Goal: Information Seeking & Learning: Learn about a topic

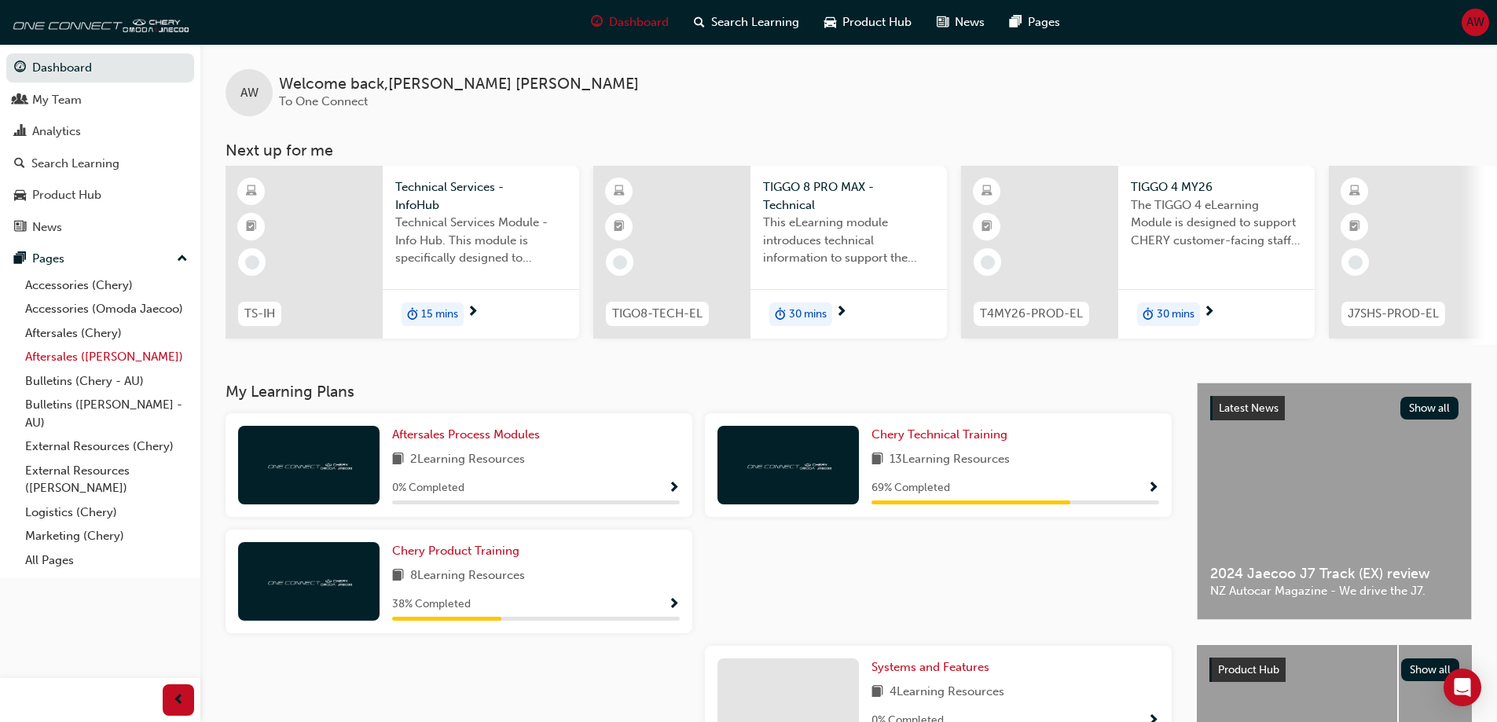
click at [86, 358] on link "Aftersales ([PERSON_NAME])" at bounding box center [106, 357] width 175 height 24
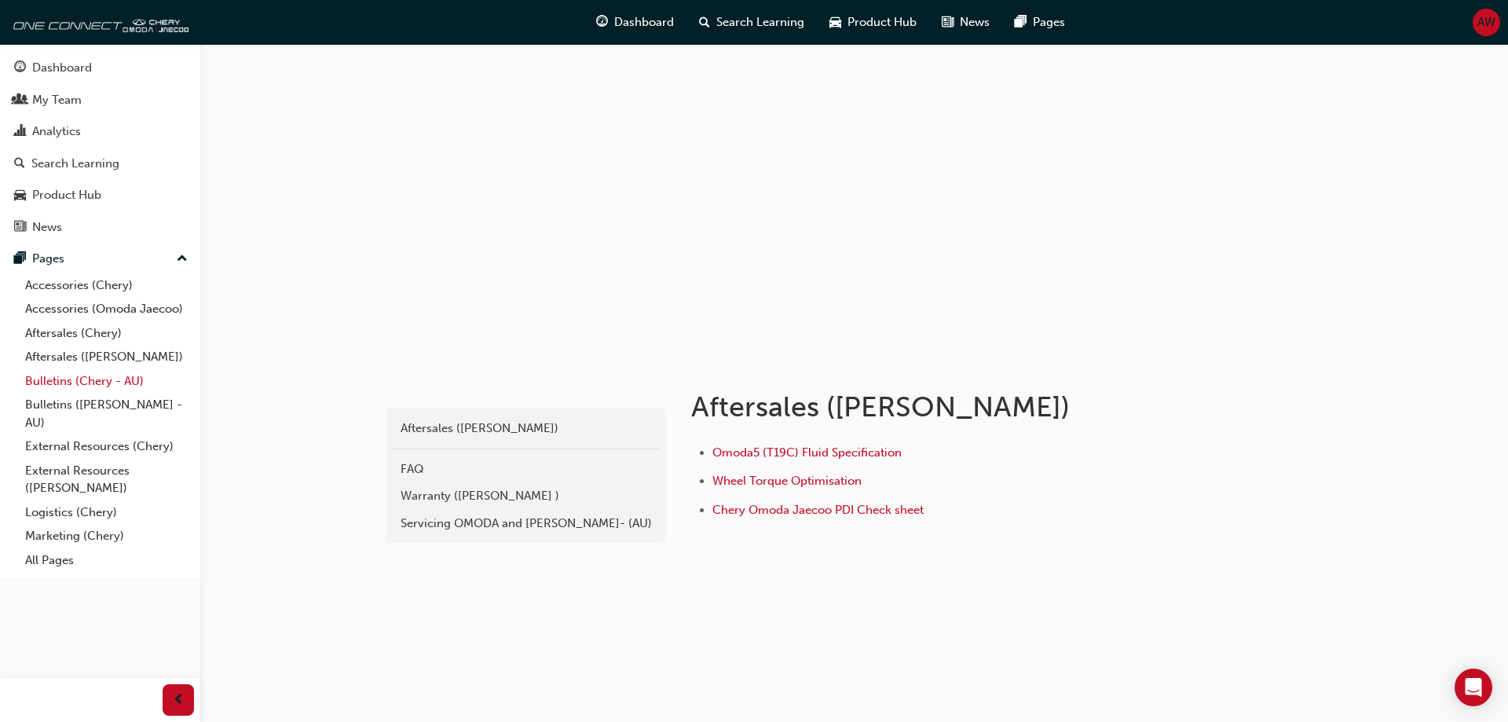
click at [68, 383] on link "Bulletins (Chery - AU)" at bounding box center [106, 381] width 175 height 24
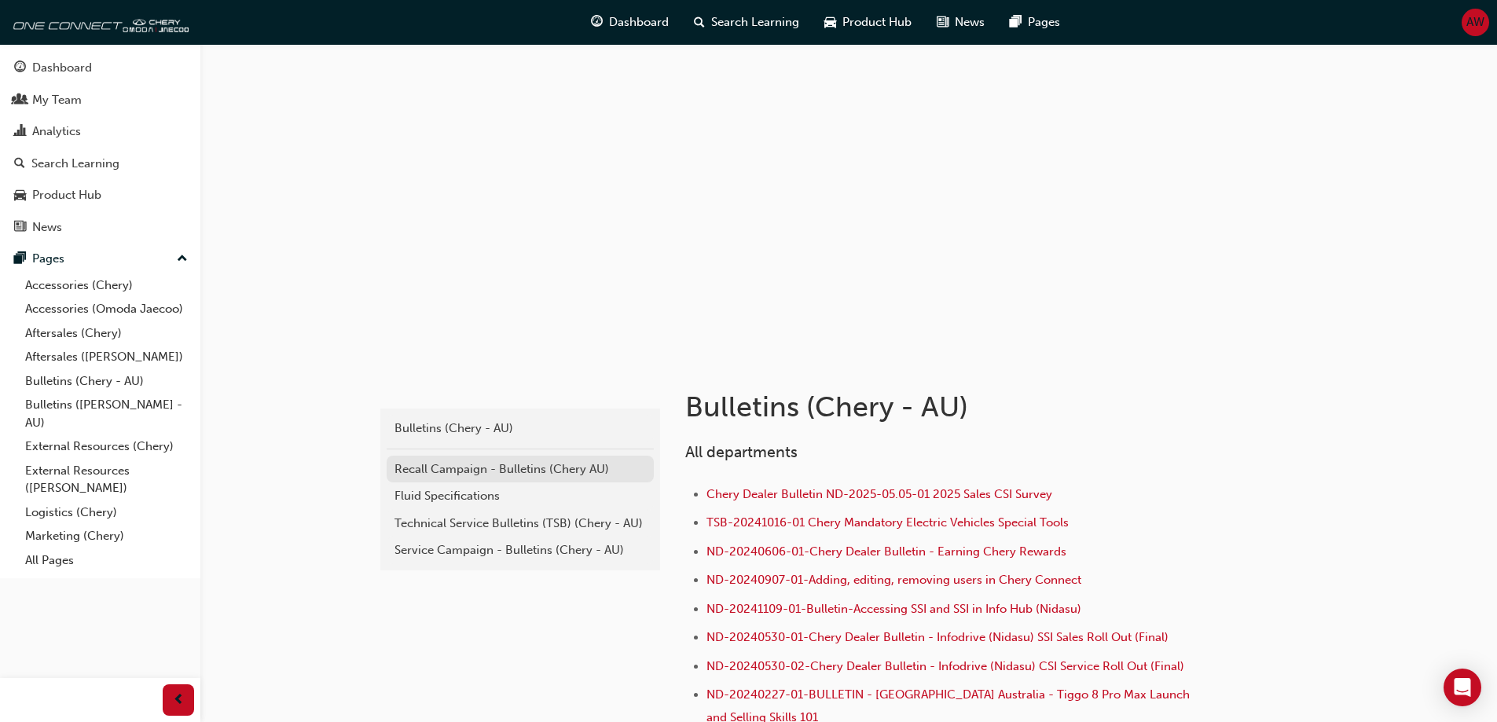
click at [518, 466] on div "Recall Campaign - Bulletins (Chery AU)" at bounding box center [519, 469] width 251 height 18
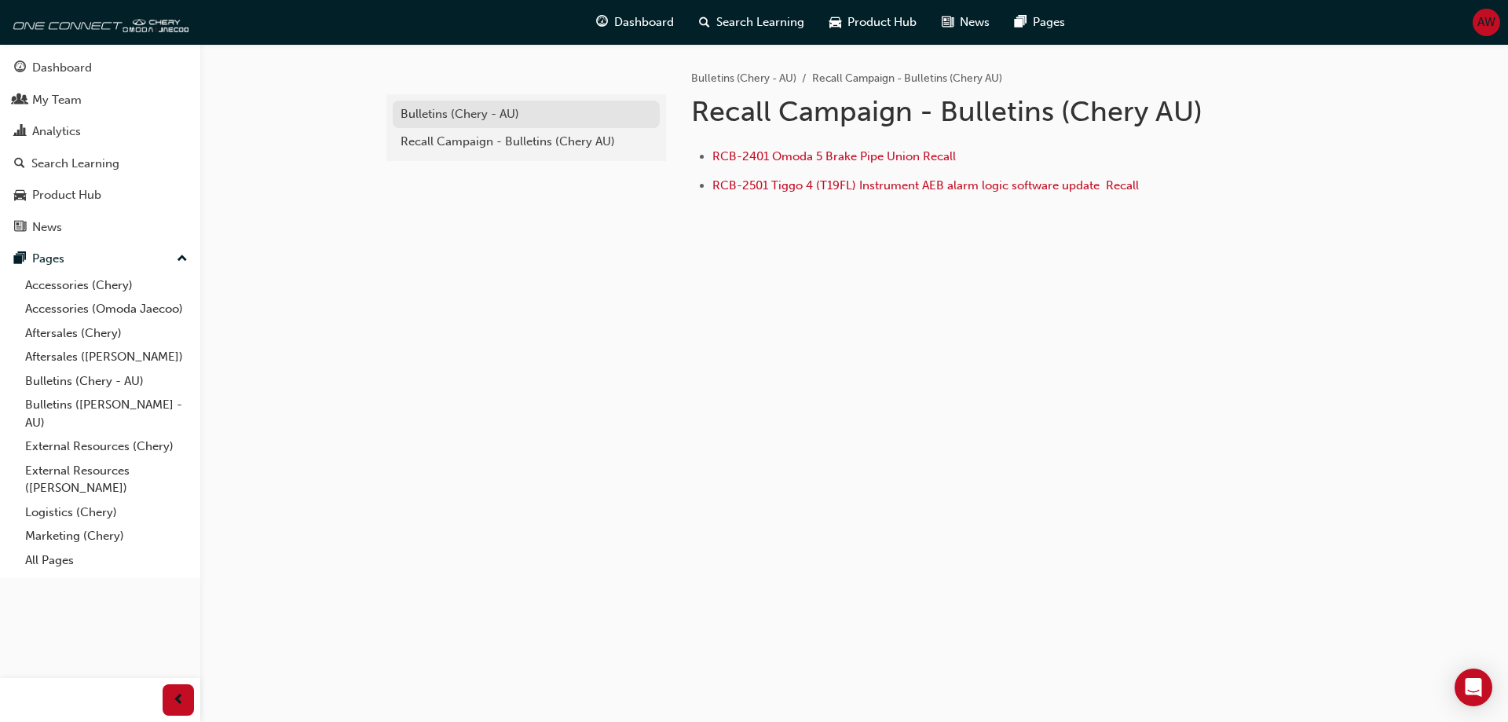
click at [463, 123] on div "Bulletins (Chery - AU)" at bounding box center [526, 114] width 251 height 18
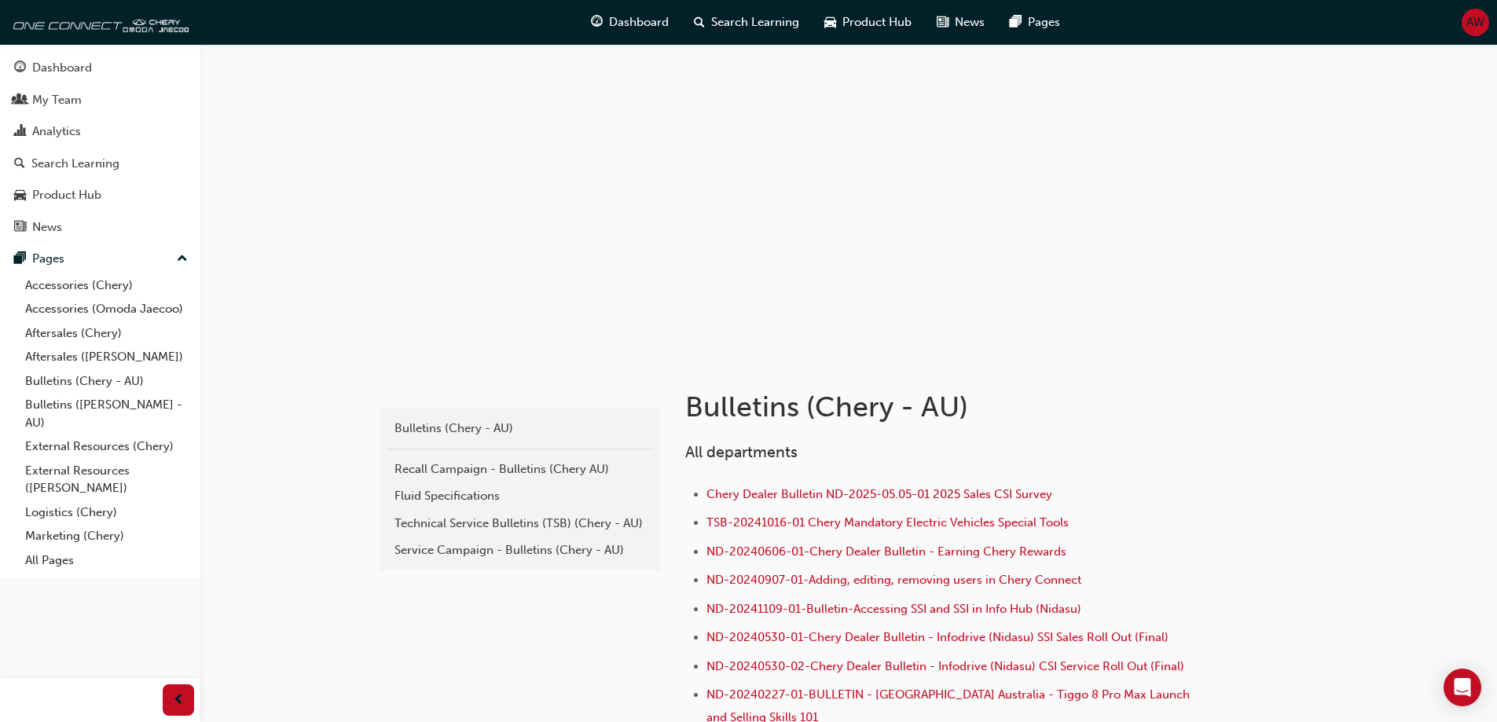
click at [487, 550] on div "Service Campaign - Bulletins (Chery - AU)" at bounding box center [519, 550] width 251 height 18
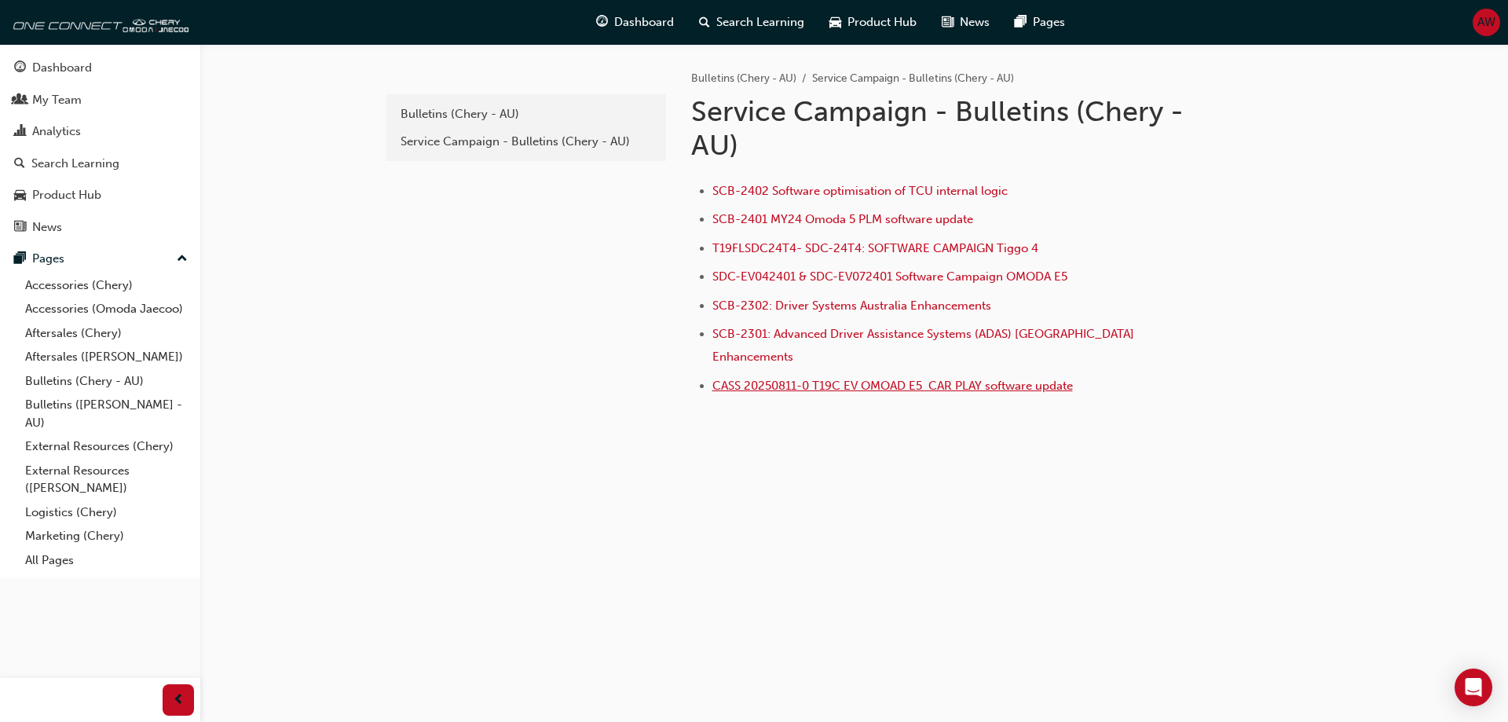
click at [782, 379] on span "CASS 20250811-0 T19C EV OMOAD E5 CAR PLAY software update" at bounding box center [893, 386] width 361 height 14
click at [811, 379] on span "CASS 20250811-0 T19C EV OMOAD E5 CAR PLAY software update" at bounding box center [893, 386] width 361 height 14
